Goal: Information Seeking & Learning: Check status

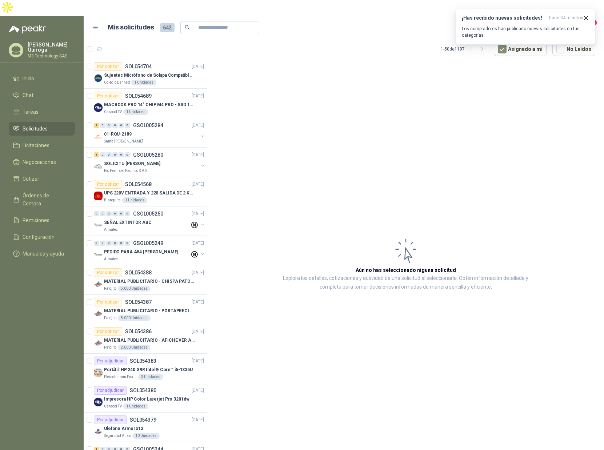
click at [46, 108] on li "Tareas" at bounding box center [41, 112] width 57 height 8
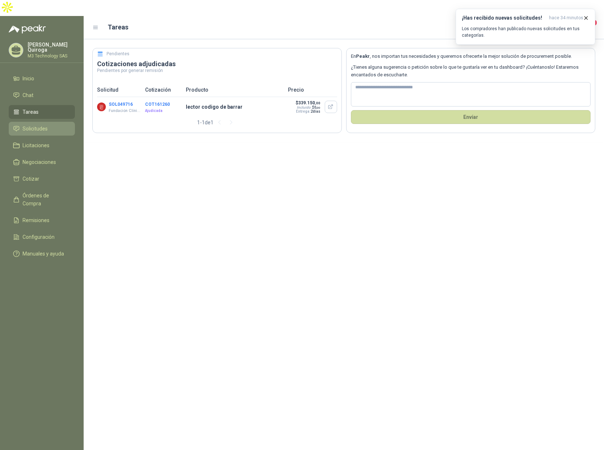
click at [41, 125] on span "Solicitudes" at bounding box center [35, 129] width 25 height 8
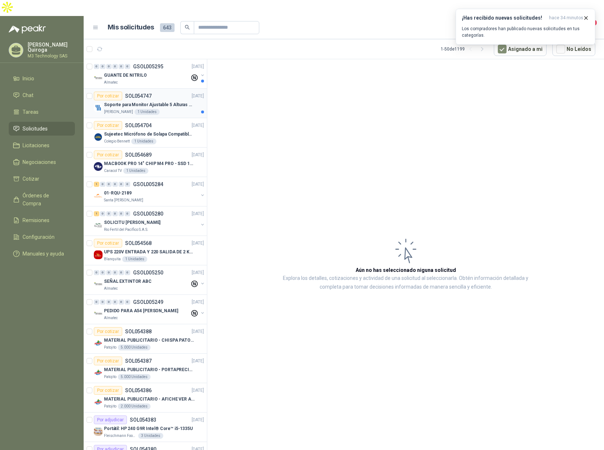
click at [162, 92] on div "Por cotizar SOL054747 [DATE]" at bounding box center [149, 96] width 110 height 9
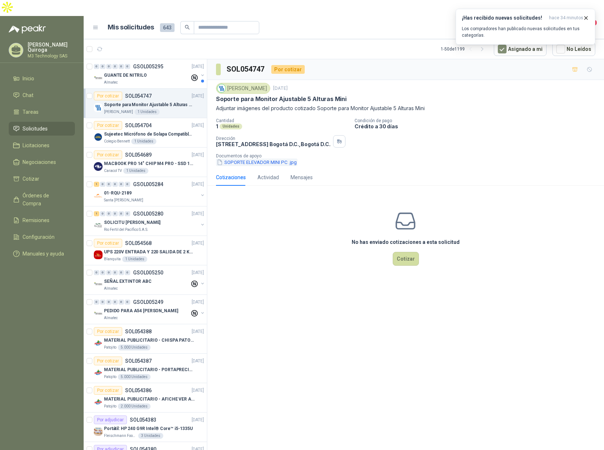
click at [239, 159] on button "SOPORTE ELEVADOR MINI PC .jpg" at bounding box center [257, 163] width 82 height 8
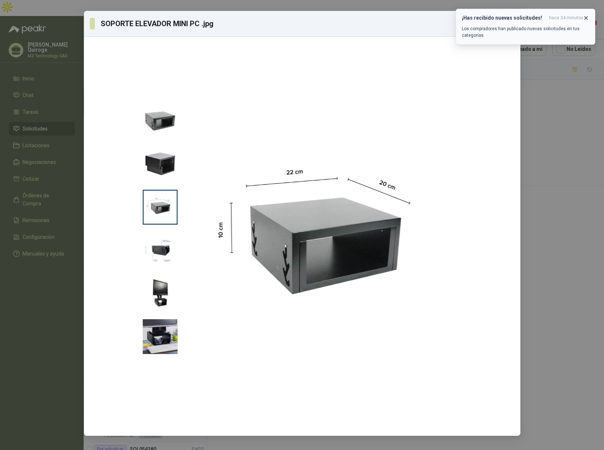
click at [587, 18] on icon "button" at bounding box center [586, 17] width 3 height 3
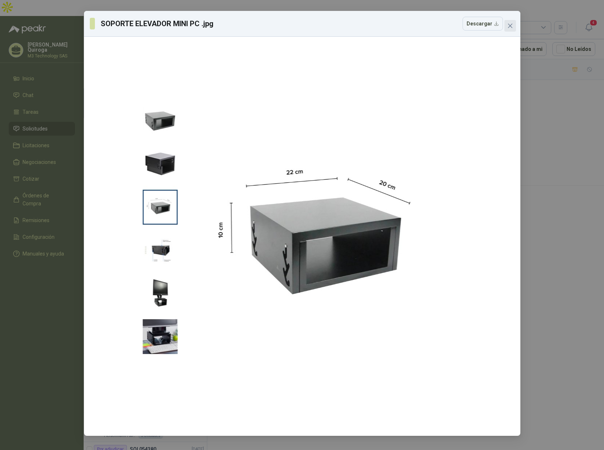
click at [513, 24] on icon "close" at bounding box center [511, 26] width 6 height 6
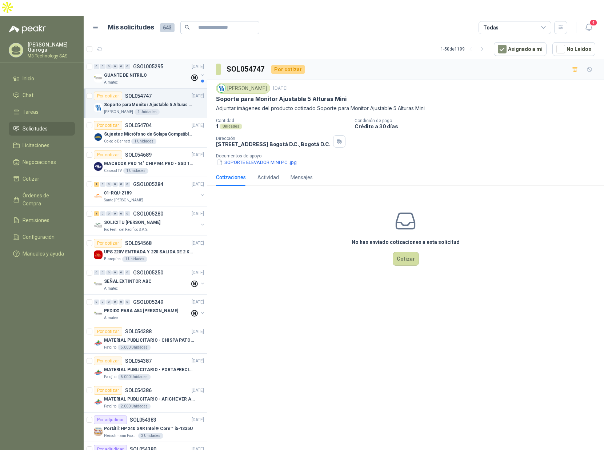
click at [145, 80] on div "Almatec" at bounding box center [147, 83] width 86 height 6
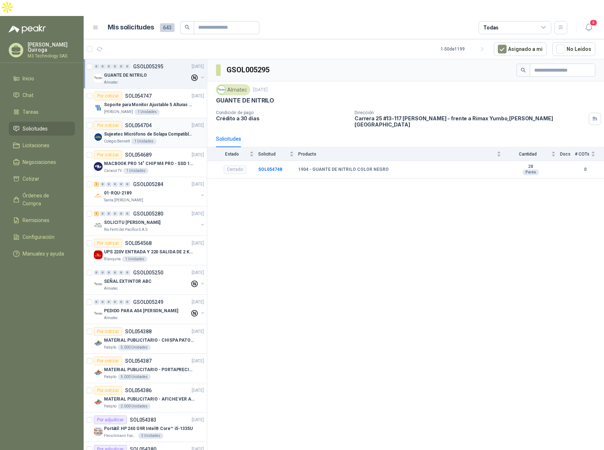
click at [162, 121] on div "Por cotizar SOL054704 [DATE]" at bounding box center [149, 125] width 110 height 9
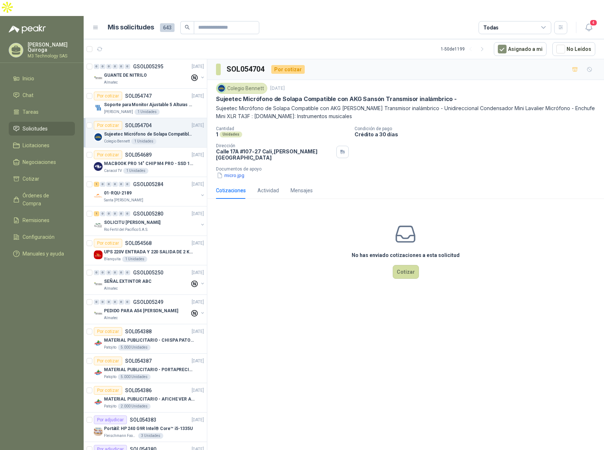
click at [167, 131] on article "Por cotizar SOL054704 [DATE] Sujeetec Micrófono de Solapa Compatible con AKG [P…" at bounding box center [145, 132] width 123 height 29
click at [169, 109] on div "[PERSON_NAME] 1 Unidades" at bounding box center [154, 112] width 100 height 6
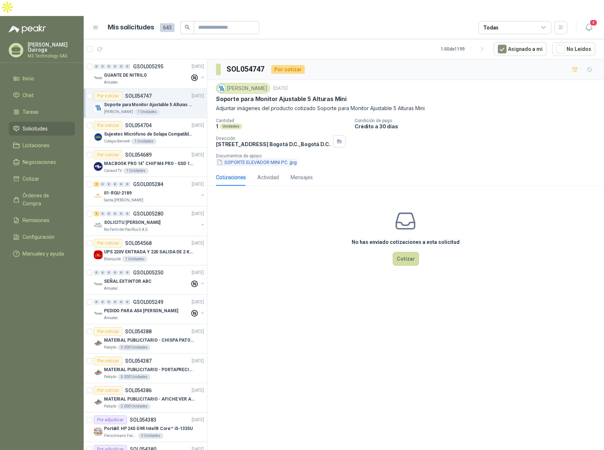
click at [258, 159] on button "SOPORTE ELEVADOR MINI PC .jpg" at bounding box center [257, 163] width 82 height 8
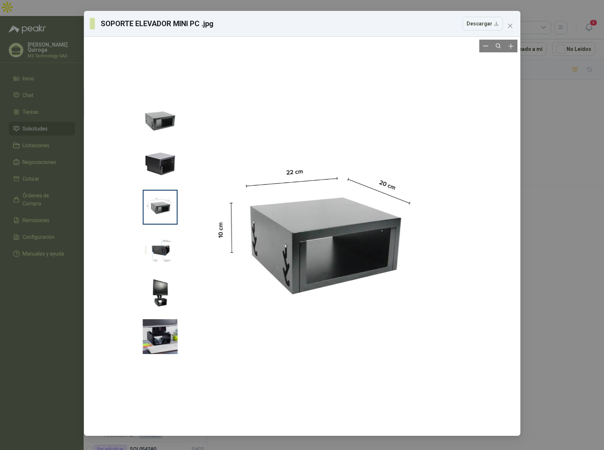
click at [166, 340] on div at bounding box center [302, 237] width 354 height 394
click at [510, 29] on button "Close" at bounding box center [511, 26] width 12 height 12
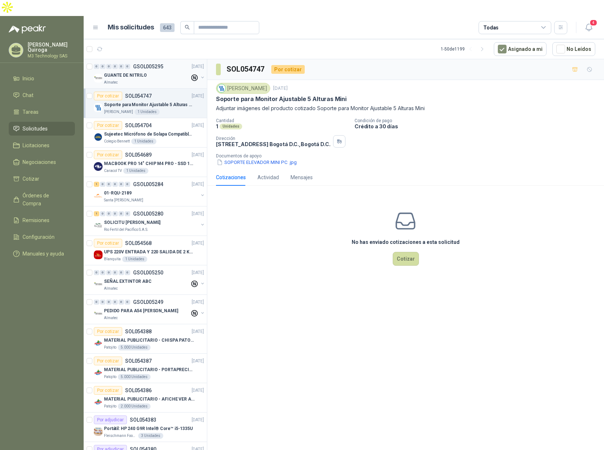
click at [142, 72] on p "GUANTE DE NITRILO" at bounding box center [125, 75] width 43 height 7
